Goal: Transaction & Acquisition: Purchase product/service

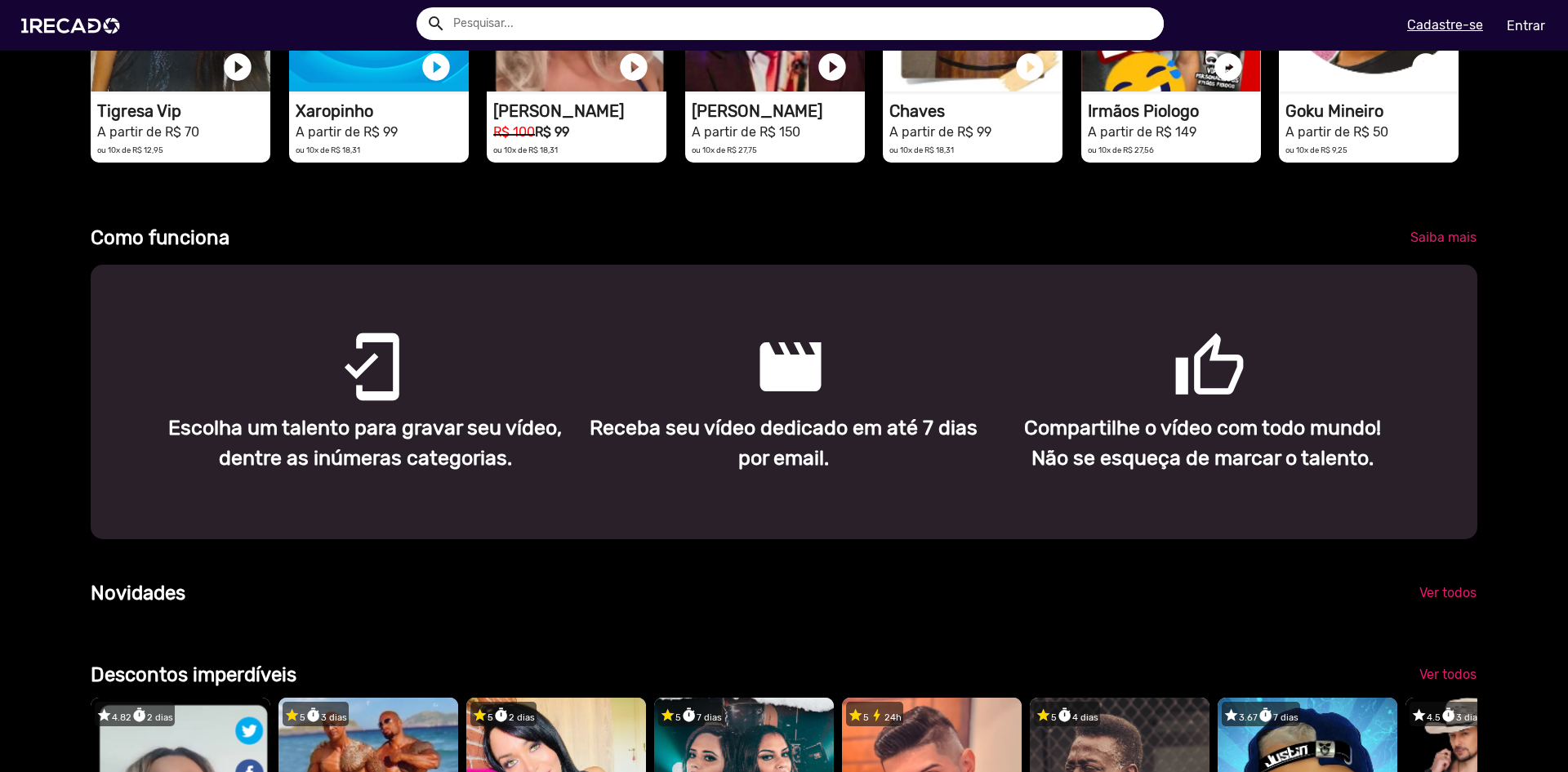
scroll to position [572, 0]
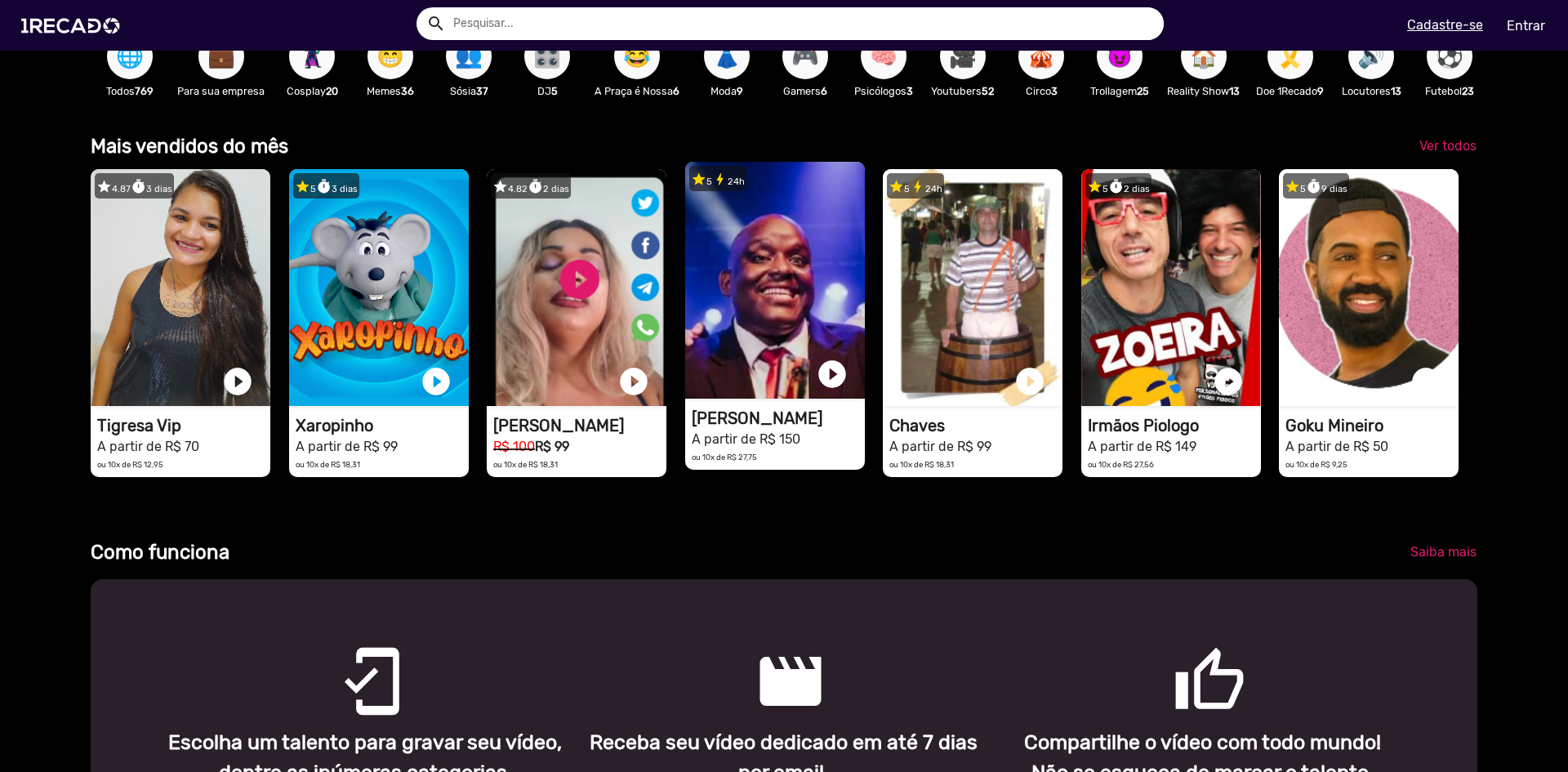
click at [818, 428] on h1 "[PERSON_NAME]" at bounding box center [778, 418] width 173 height 20
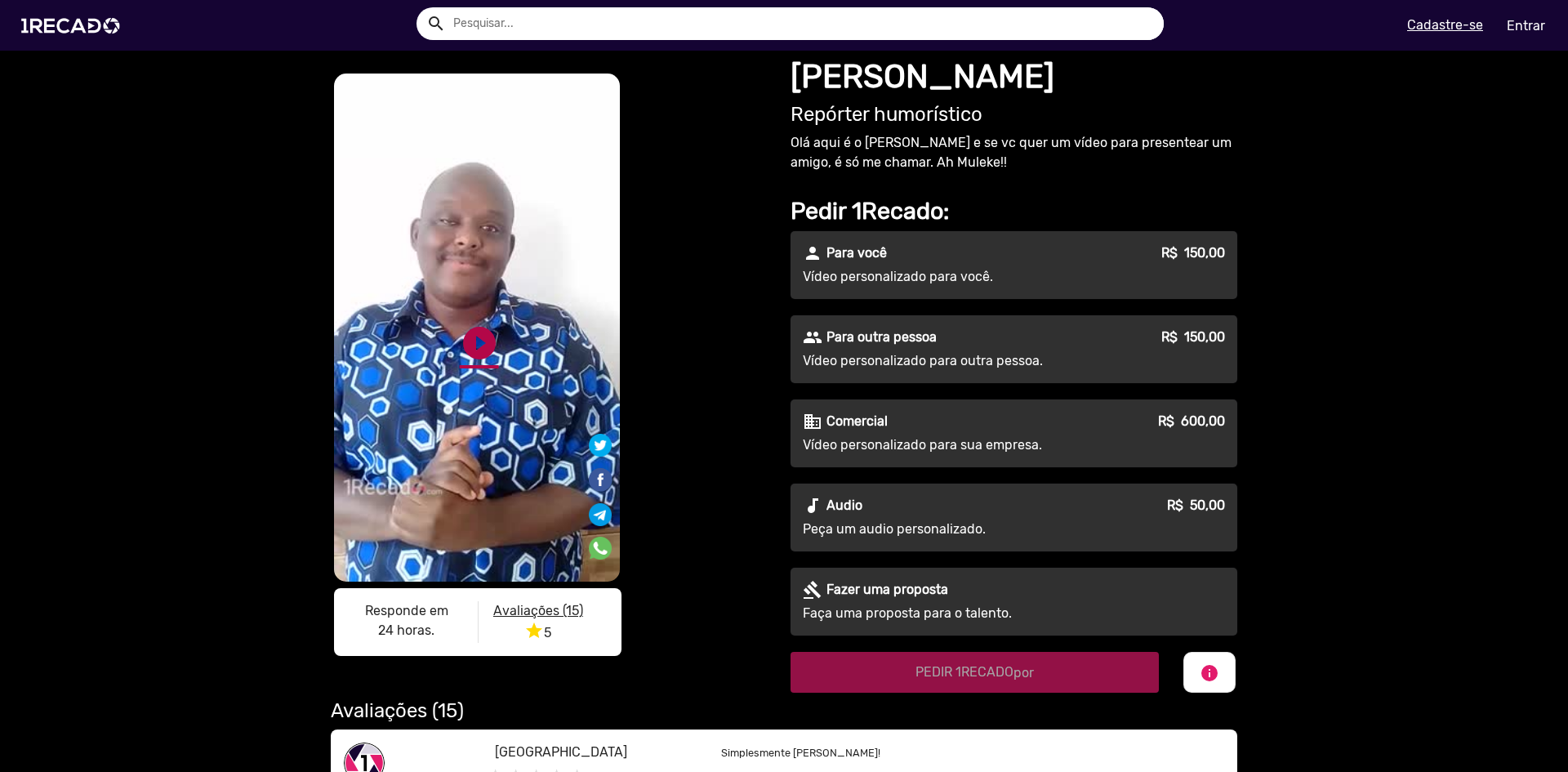
click at [469, 348] on link "play_circle_filled" at bounding box center [479, 343] width 39 height 39
click at [498, 270] on video "S1RECADO vídeos dedicados para fãs e empresas" at bounding box center [477, 327] width 286 height 508
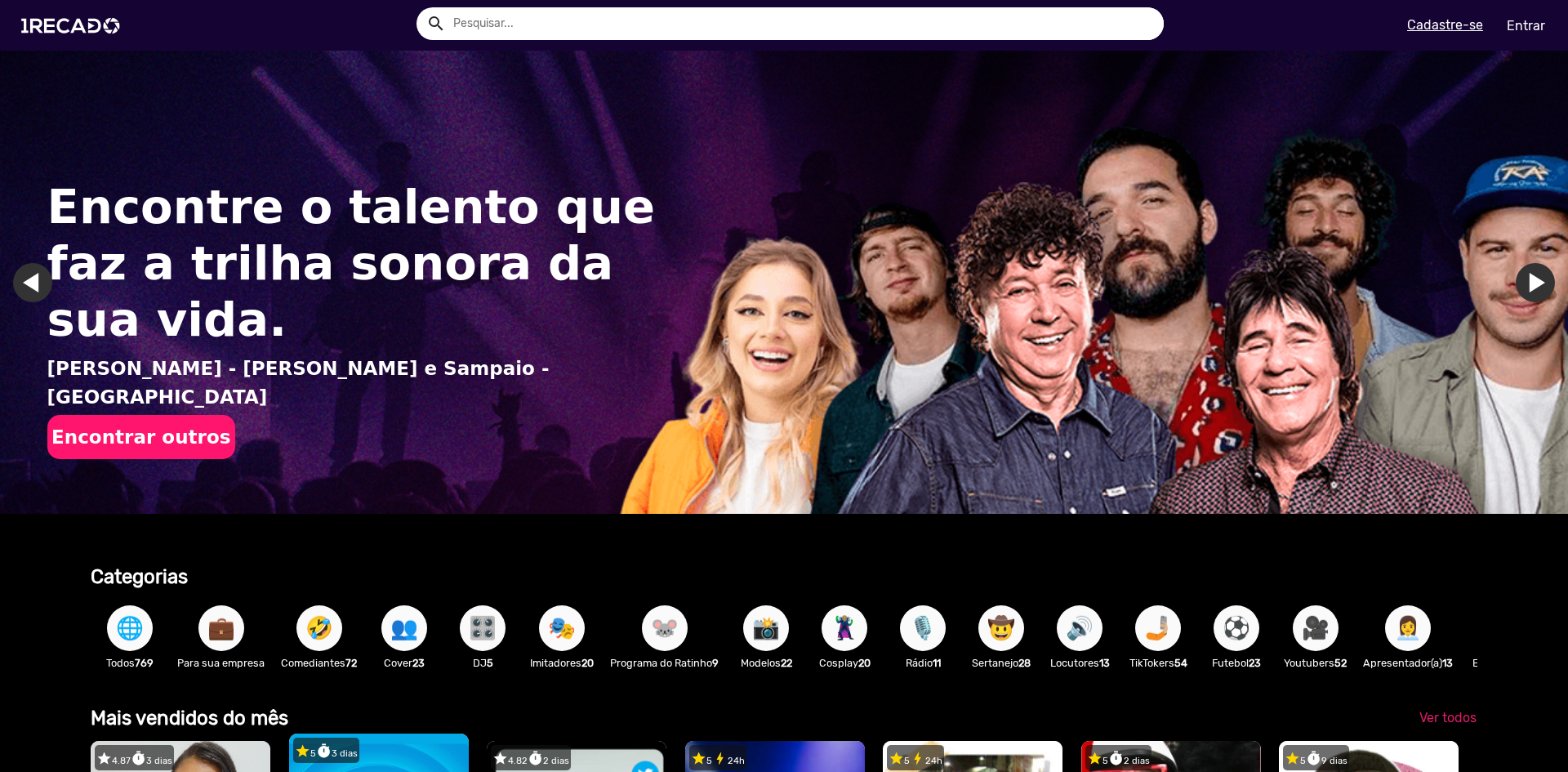
scroll to position [408, 0]
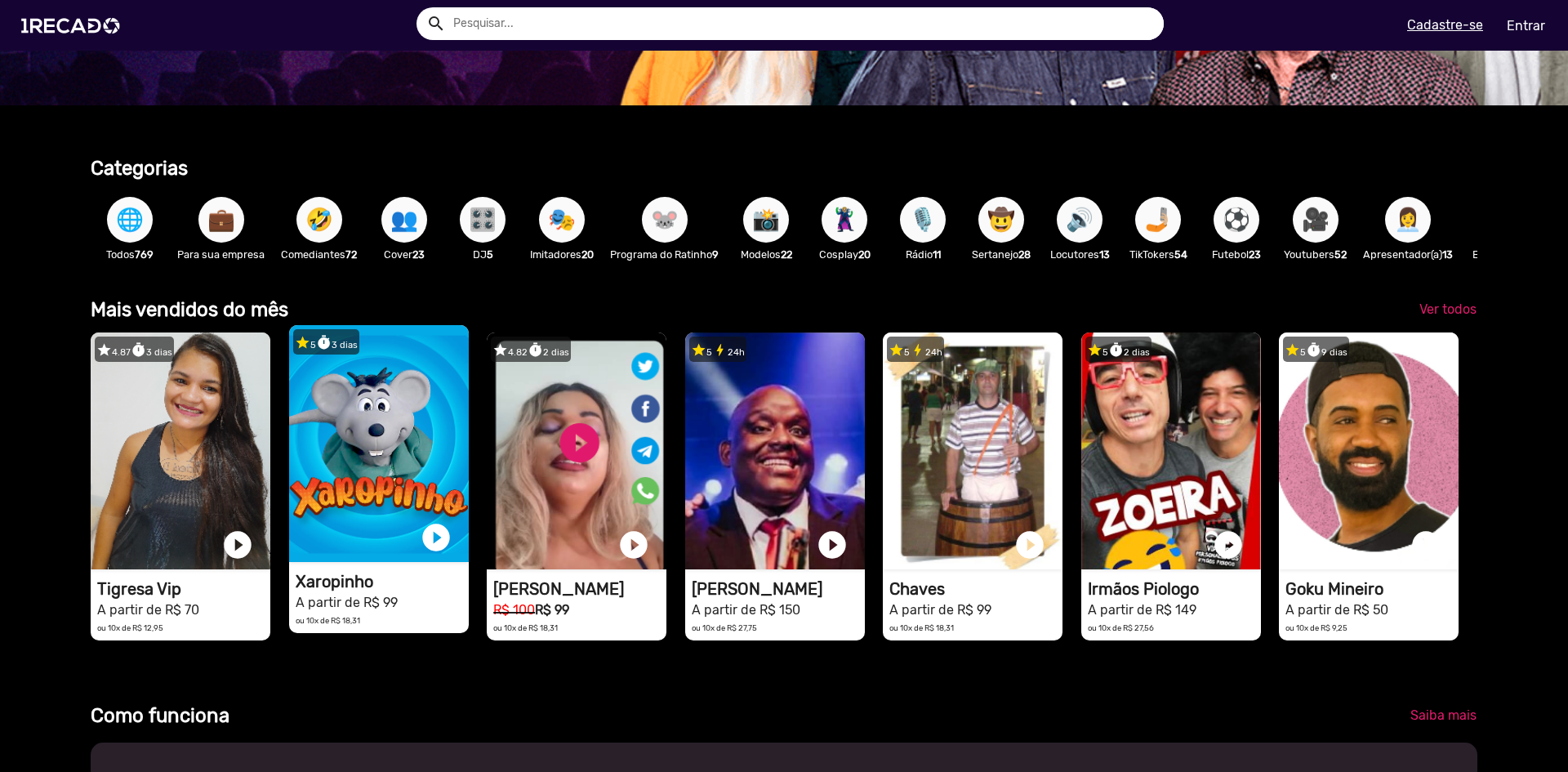
click at [394, 482] on video "1RECADO vídeos dedicados para fãs e empresas" at bounding box center [379, 444] width 180 height 237
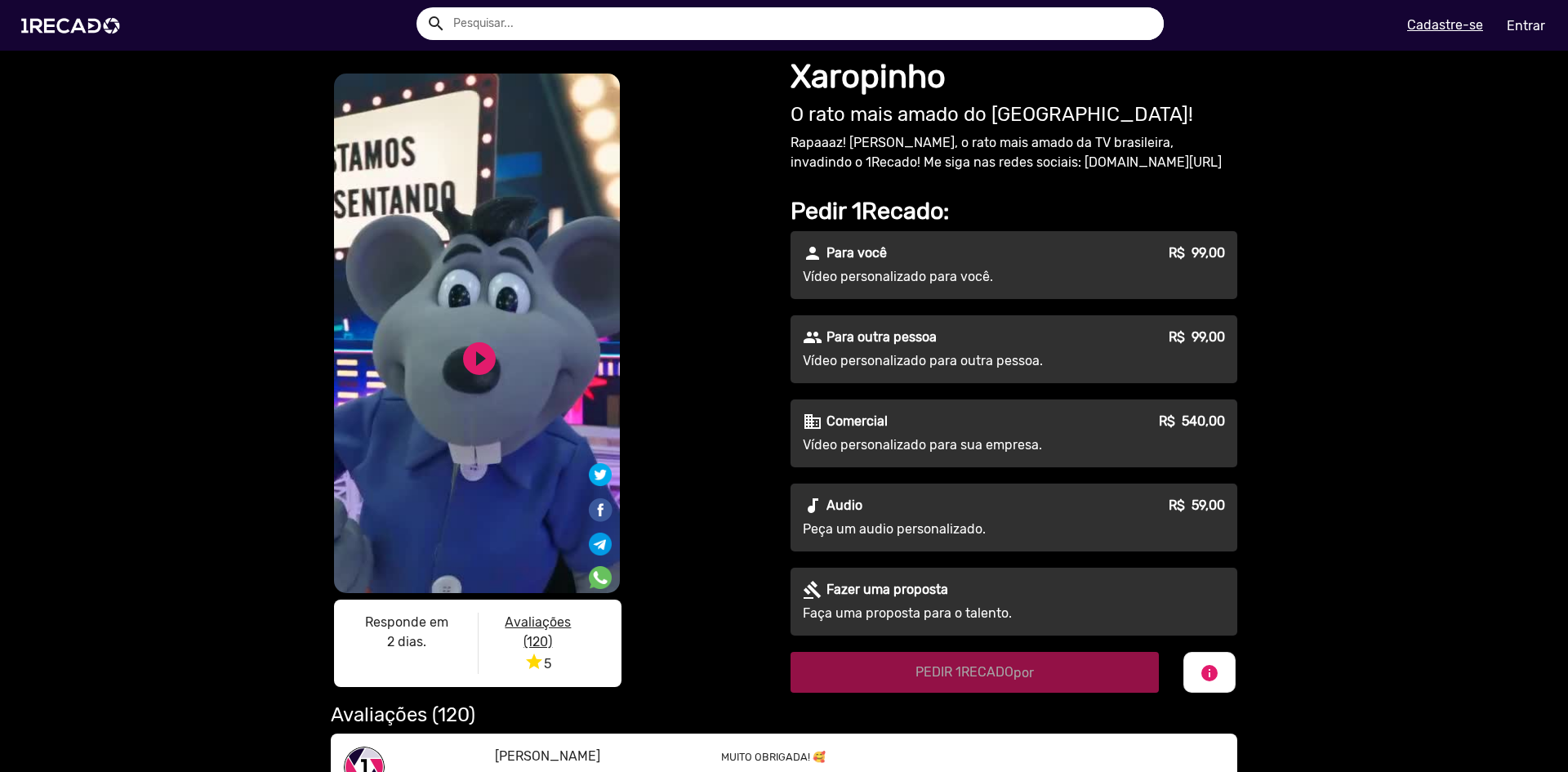
click at [918, 285] on p "Vídeo personalizado para você." at bounding box center [950, 277] width 296 height 20
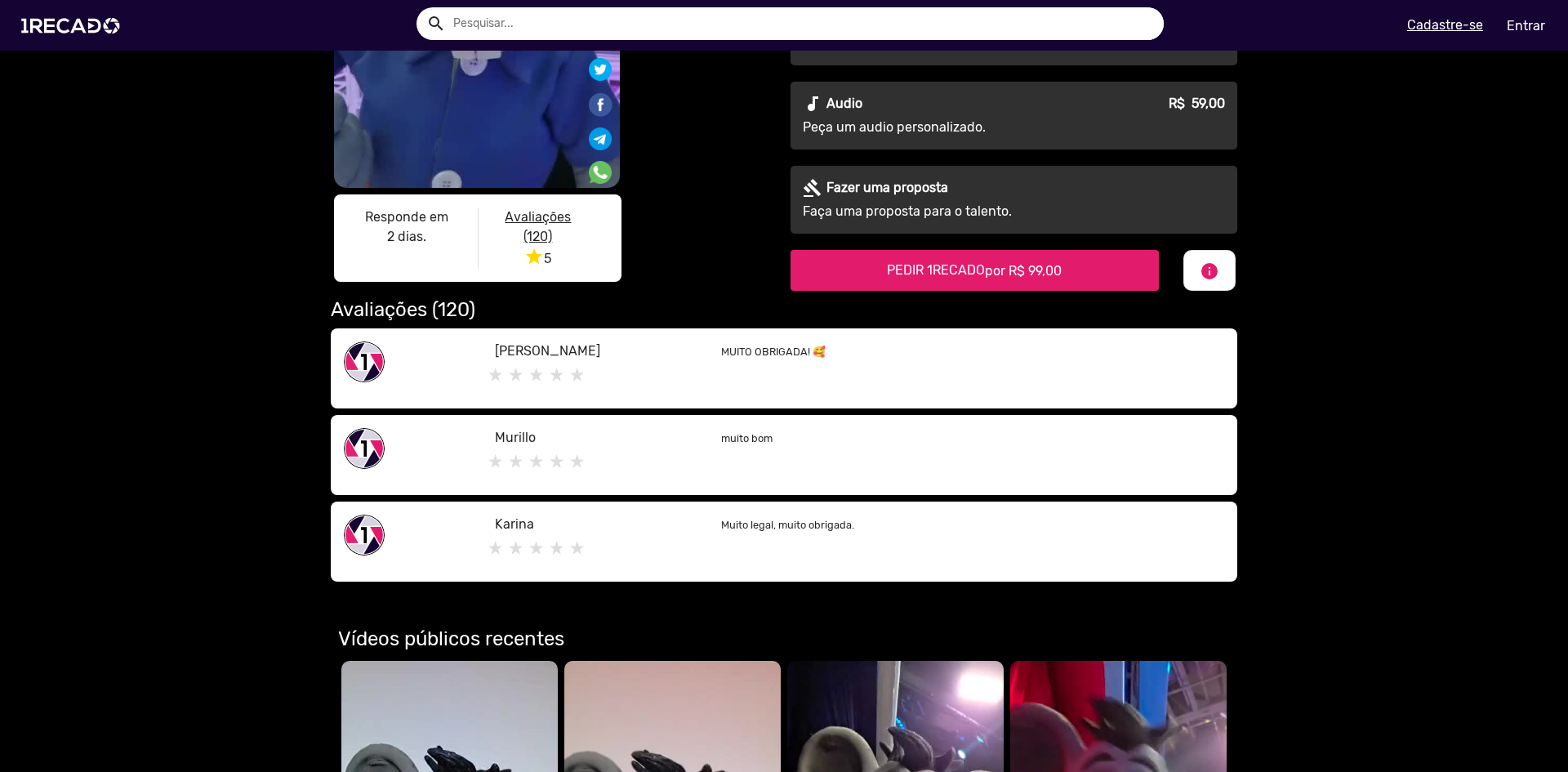
scroll to position [490, 0]
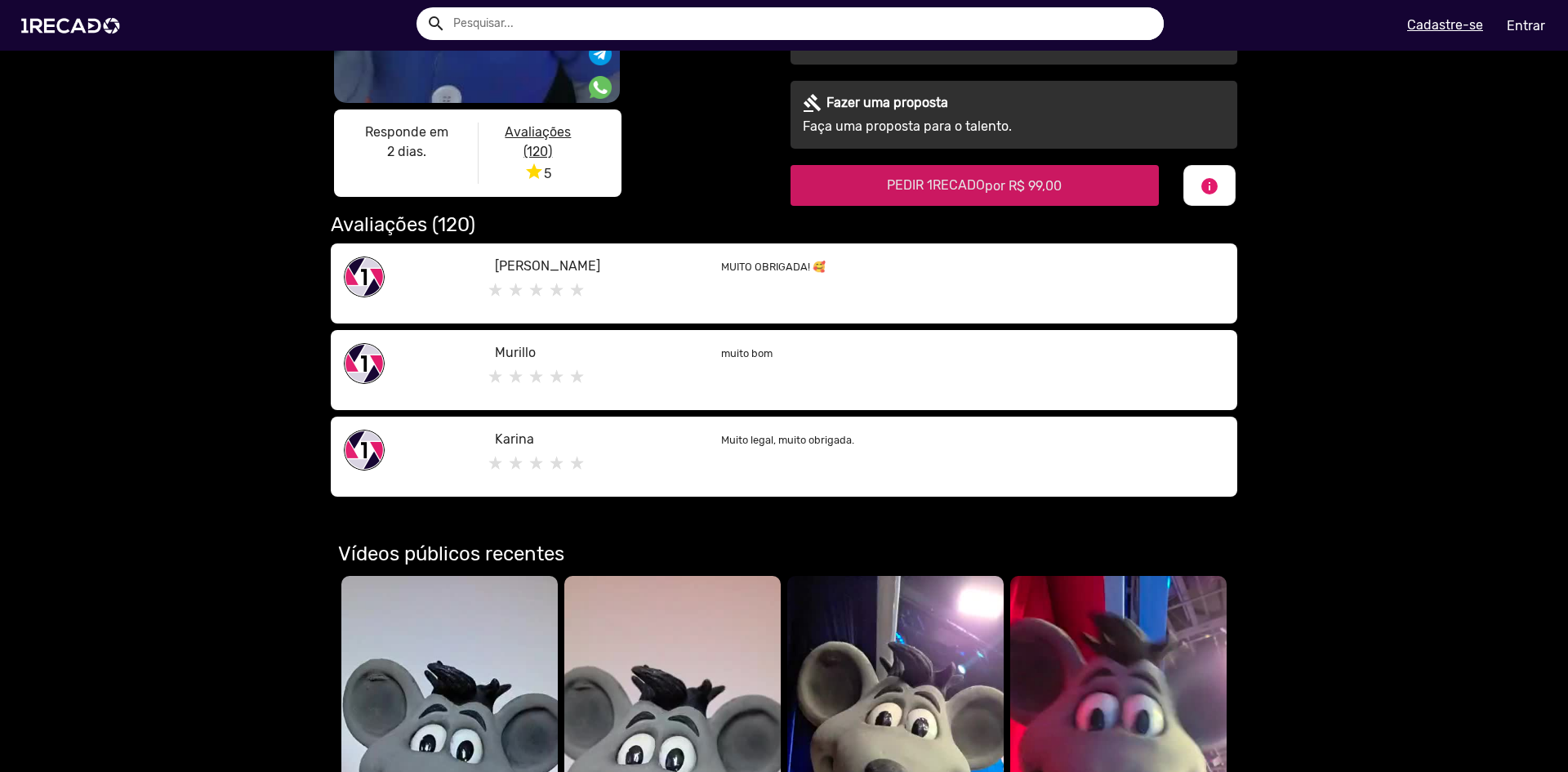
click at [896, 188] on span "PEDIR 1RECADO por R$ 99,00" at bounding box center [974, 184] width 175 height 15
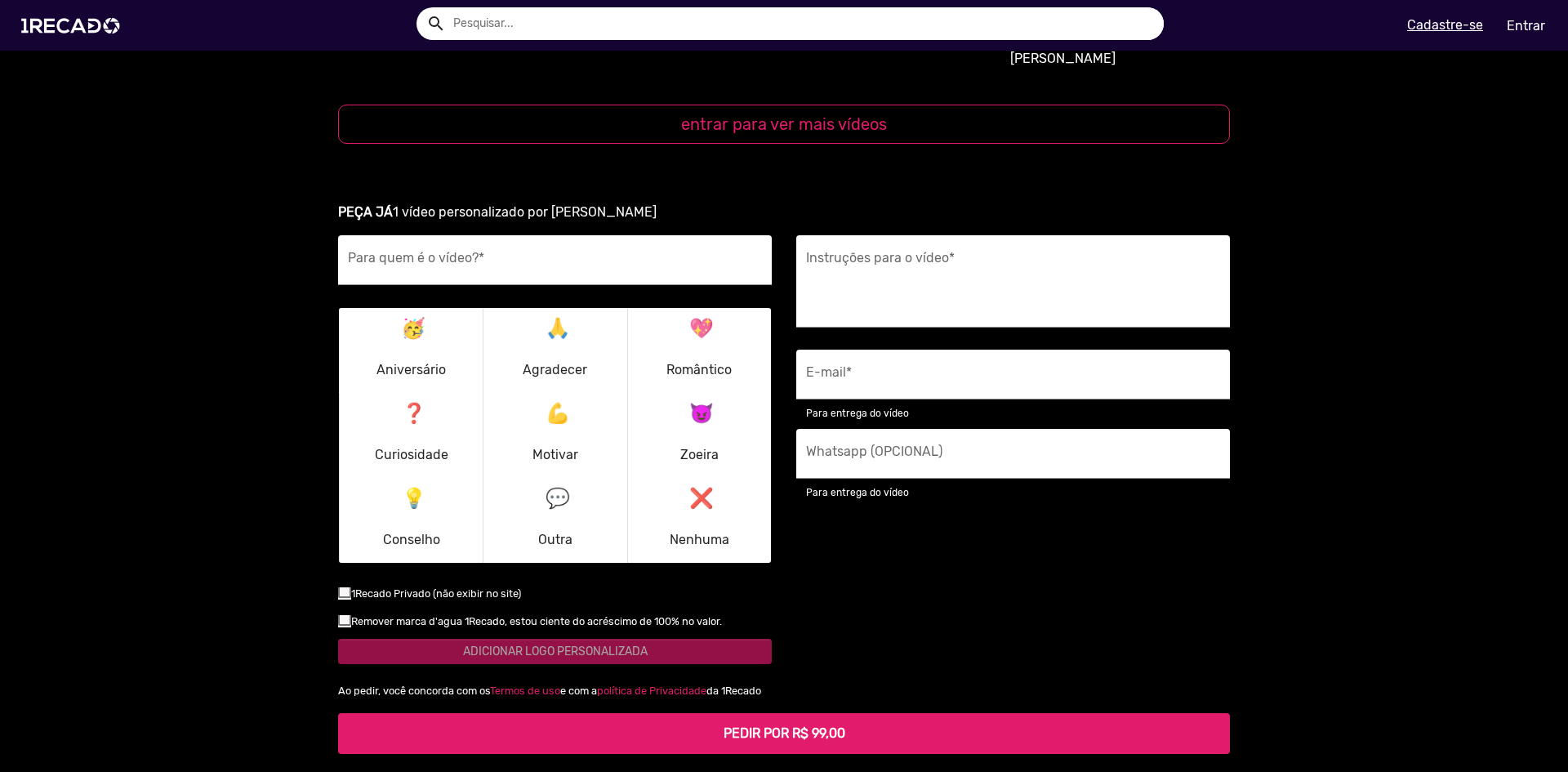
scroll to position [2059, 0]
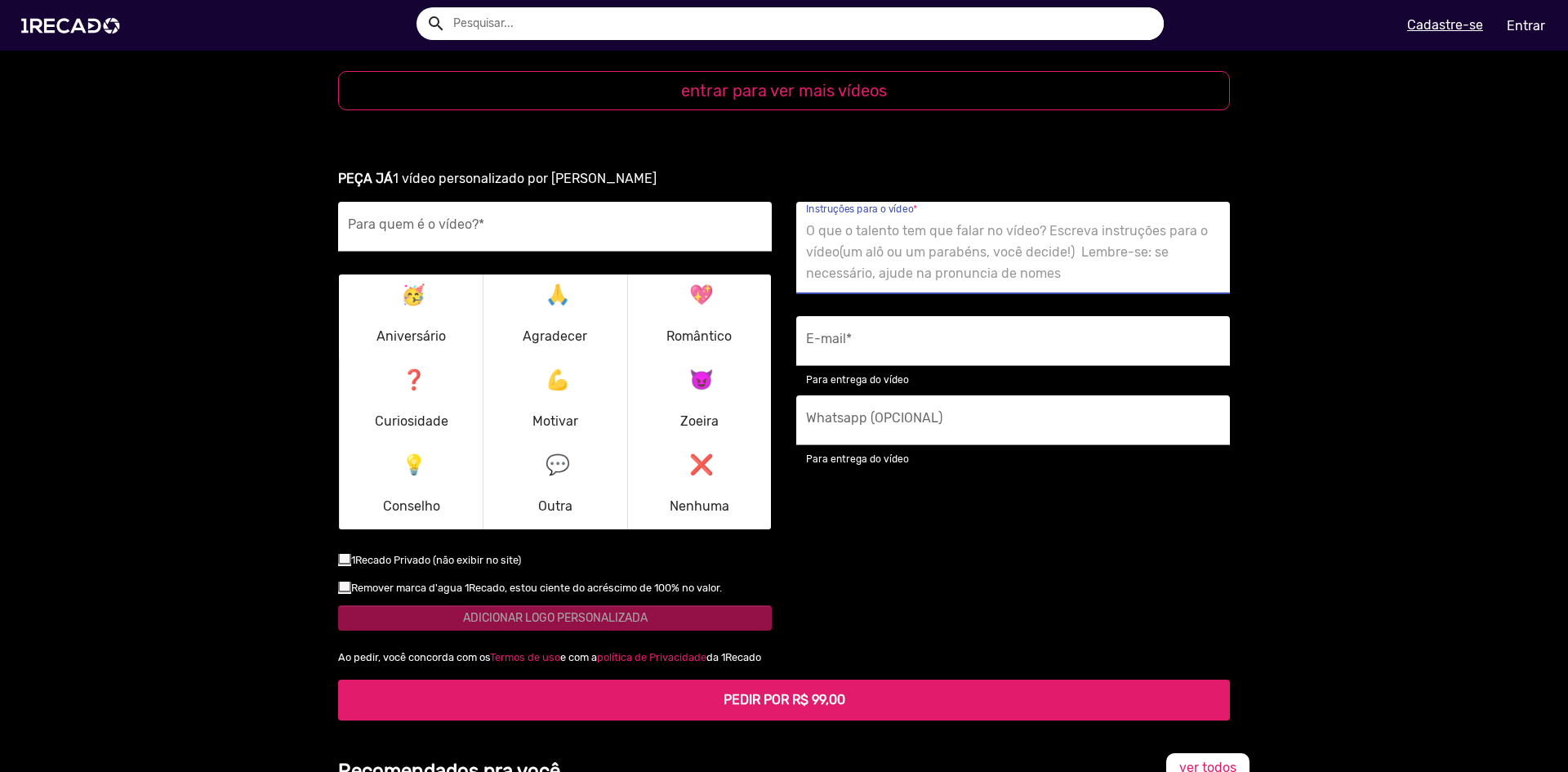
click at [893, 219] on textarea "Instruções para o vídeo *" at bounding box center [1013, 252] width 414 height 67
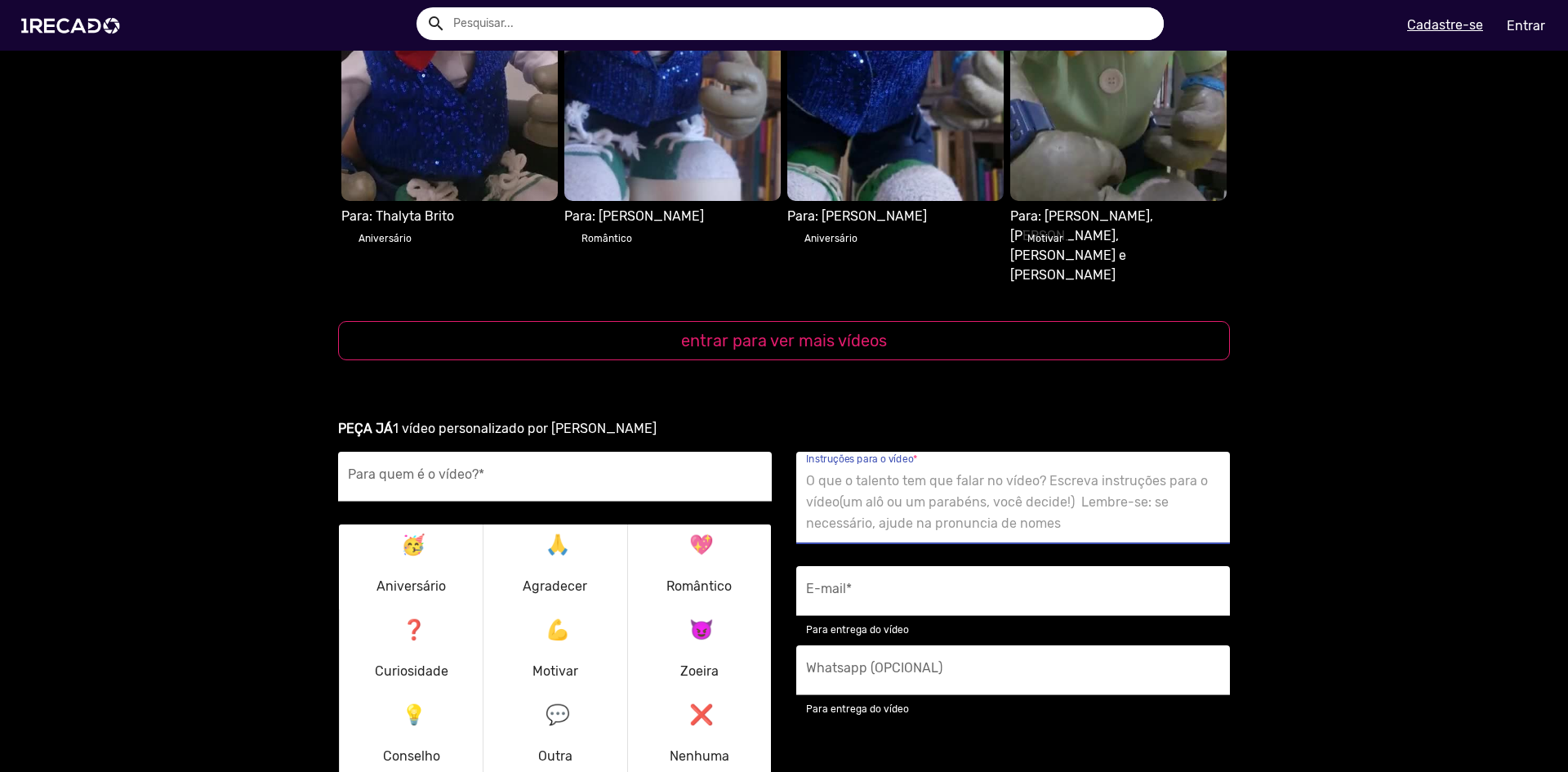
scroll to position [1733, 0]
